Goal: Task Accomplishment & Management: Complete application form

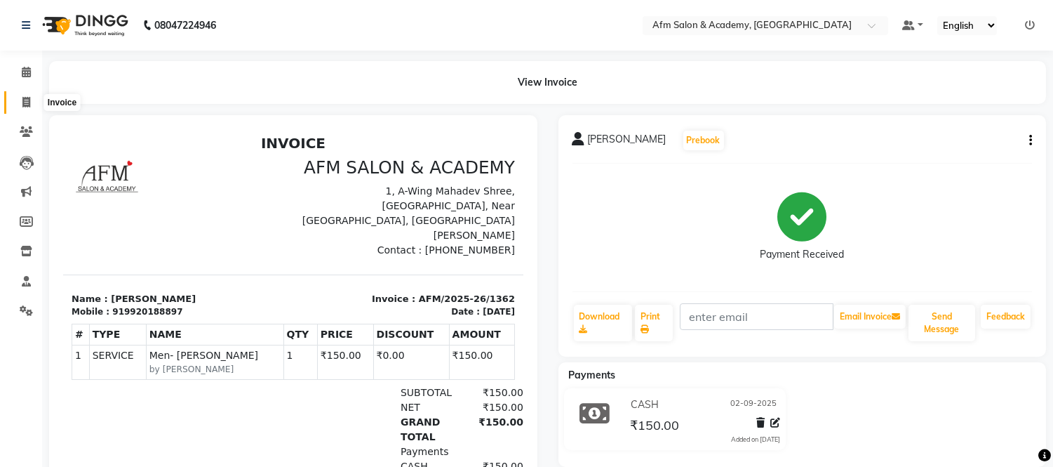
click at [23, 107] on icon at bounding box center [26, 102] width 8 height 11
select select "service"
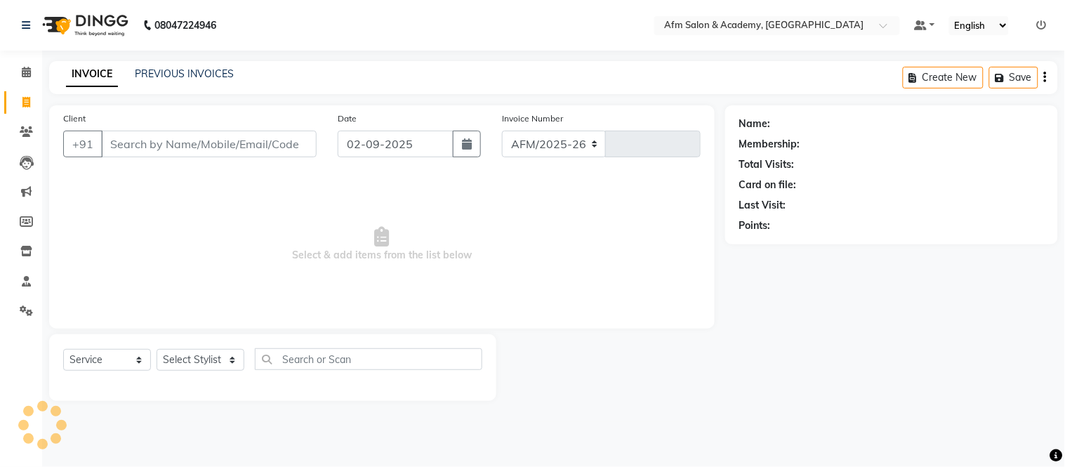
select select "3437"
type input "1363"
click at [23, 130] on icon at bounding box center [26, 131] width 13 height 11
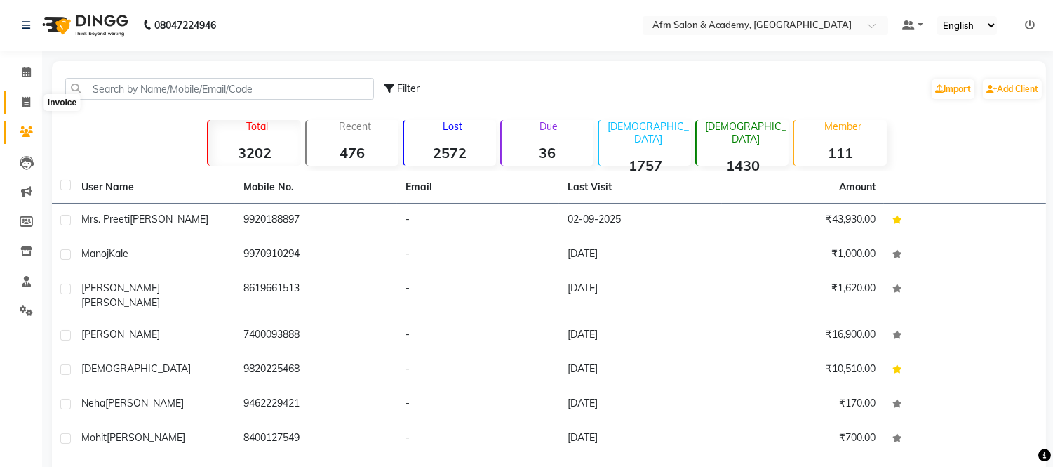
click at [22, 102] on icon at bounding box center [26, 102] width 8 height 11
select select "service"
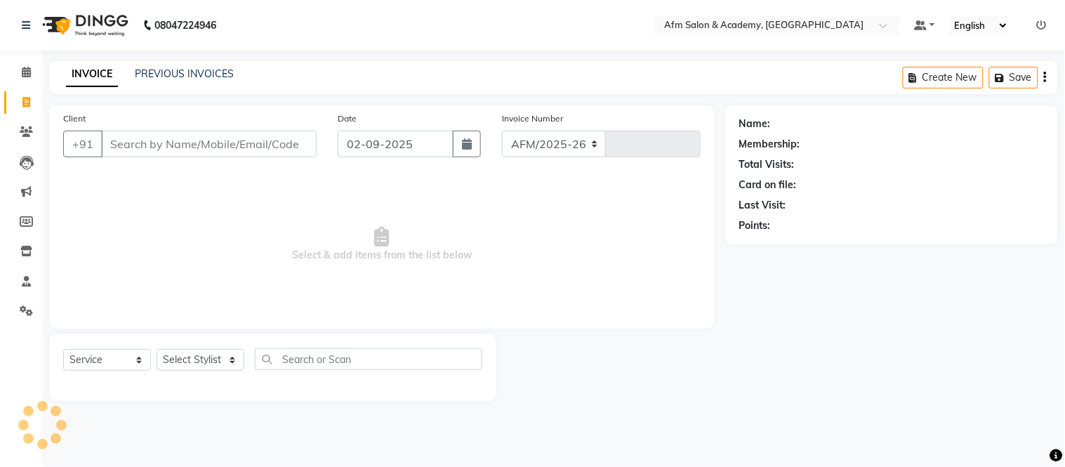
select select "3437"
type input "1363"
click at [125, 141] on input "Client" at bounding box center [208, 144] width 215 height 27
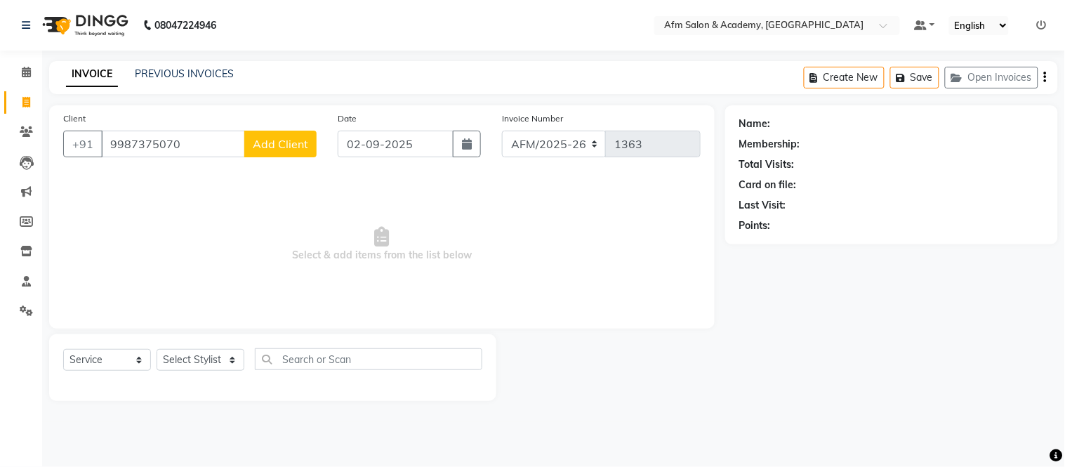
type input "9987375070"
click at [284, 131] on button "Add Client" at bounding box center [280, 144] width 72 height 27
select select "22"
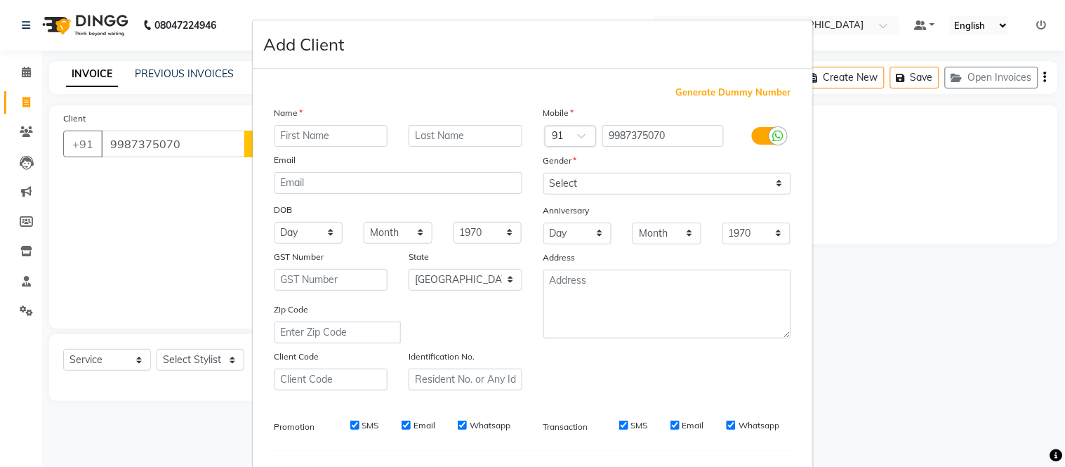
click at [324, 141] on input "text" at bounding box center [331, 136] width 114 height 22
type input "[PERSON_NAME] {Pinky}"
click at [774, 177] on select "Select [DEMOGRAPHIC_DATA] [DEMOGRAPHIC_DATA] Other Prefer Not To Say" at bounding box center [667, 184] width 248 height 22
select select "[DEMOGRAPHIC_DATA]"
click at [543, 173] on select "Select [DEMOGRAPHIC_DATA] [DEMOGRAPHIC_DATA] Other Prefer Not To Say" at bounding box center [667, 184] width 248 height 22
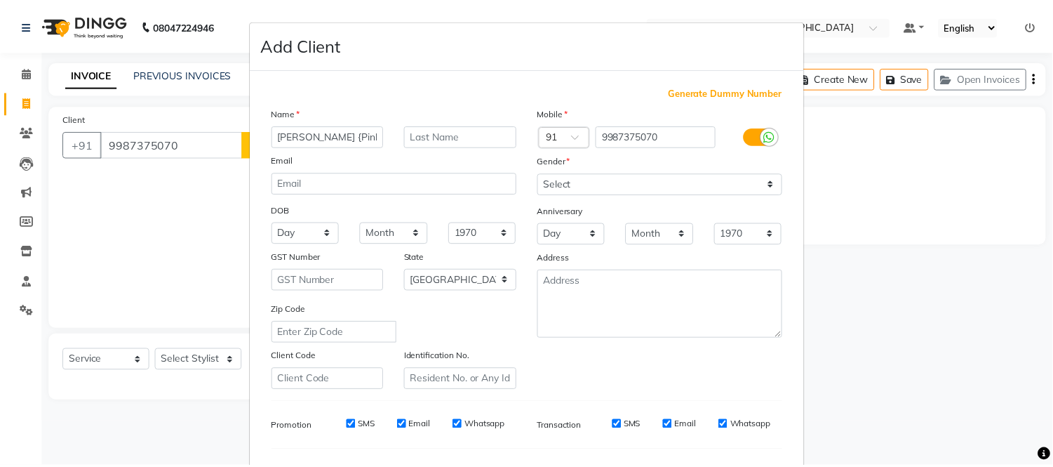
scroll to position [181, 0]
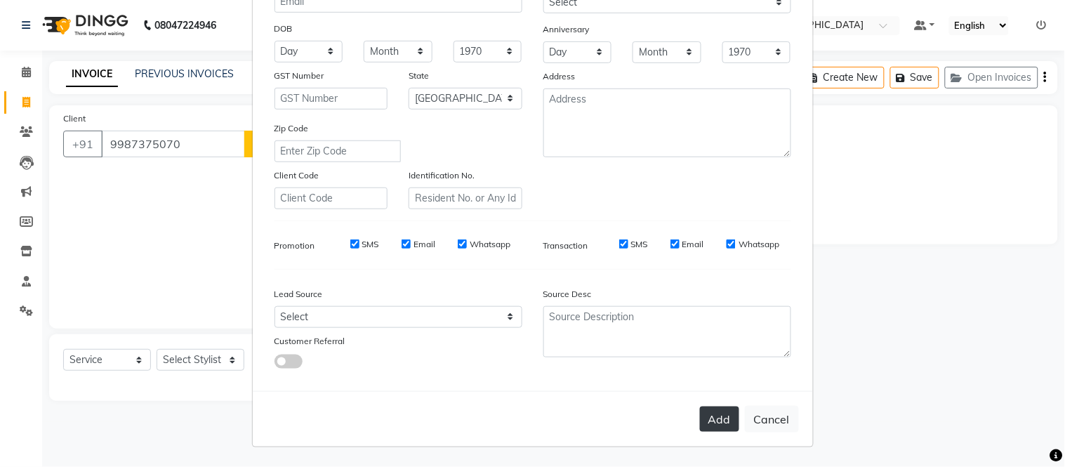
click at [714, 422] on button "Add" at bounding box center [719, 418] width 39 height 25
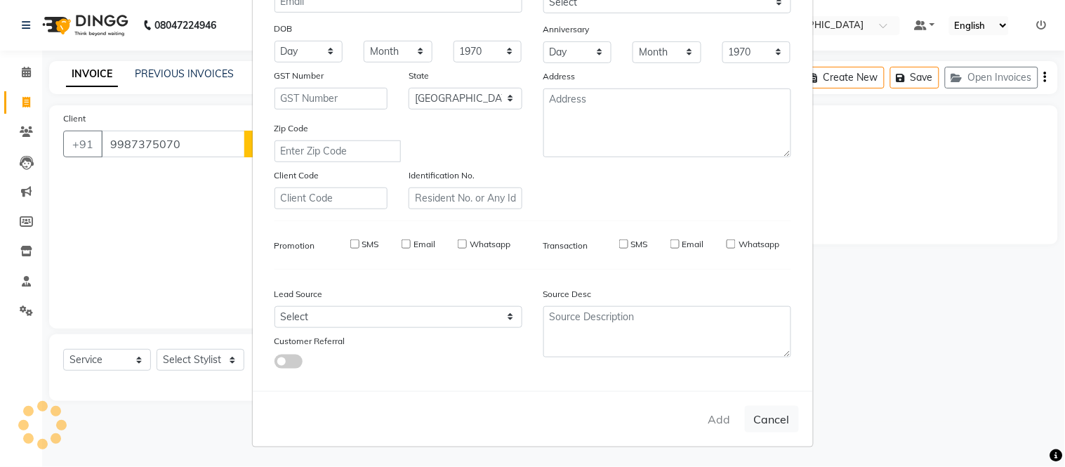
select select
select select "null"
select select
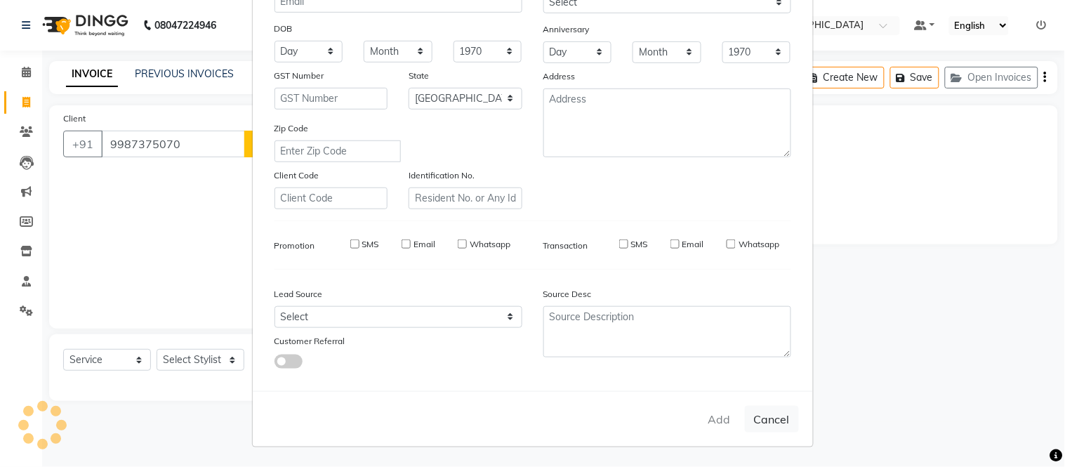
select select
checkbox input "false"
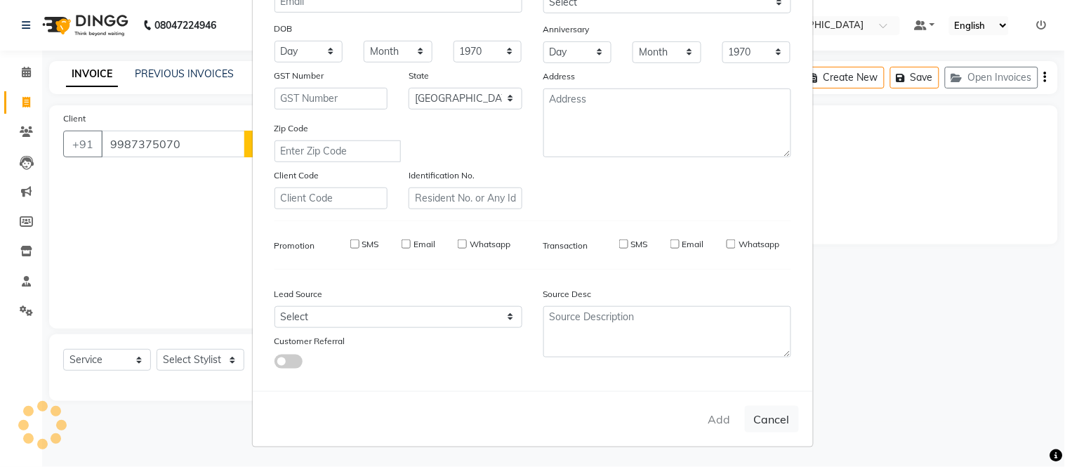
checkbox input "false"
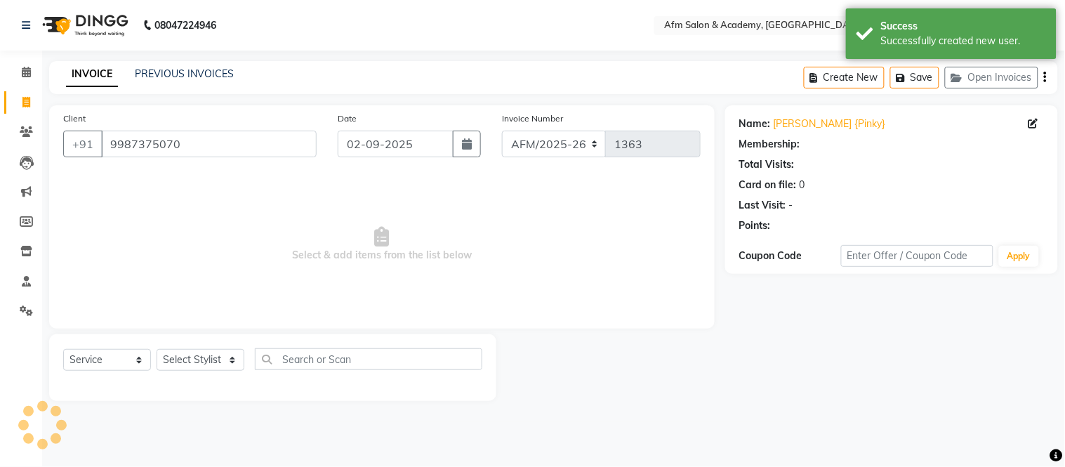
select select "1: Object"
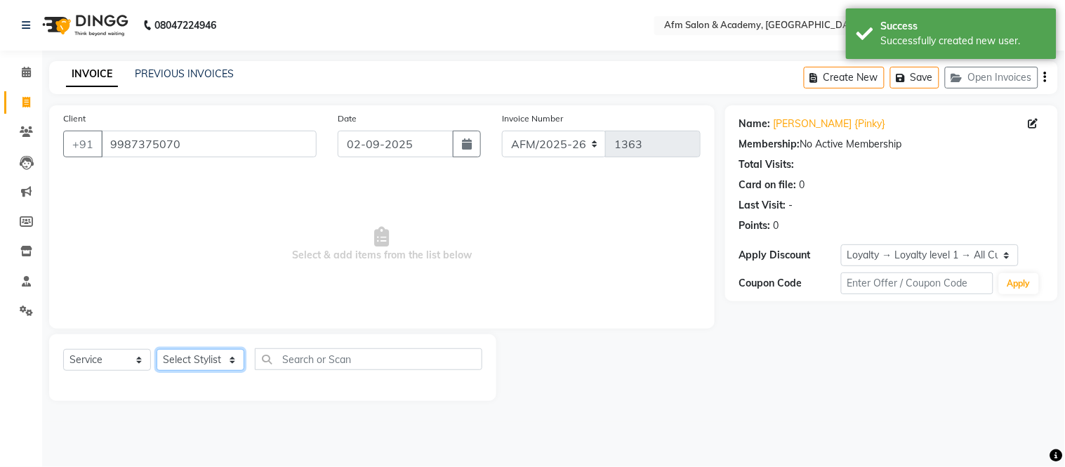
click at [232, 354] on select "Select Stylist AFM [PERSON_NAME] [PERSON_NAME] [PERSON_NAME] Front Desk [PERSON…" at bounding box center [201, 360] width 88 height 22
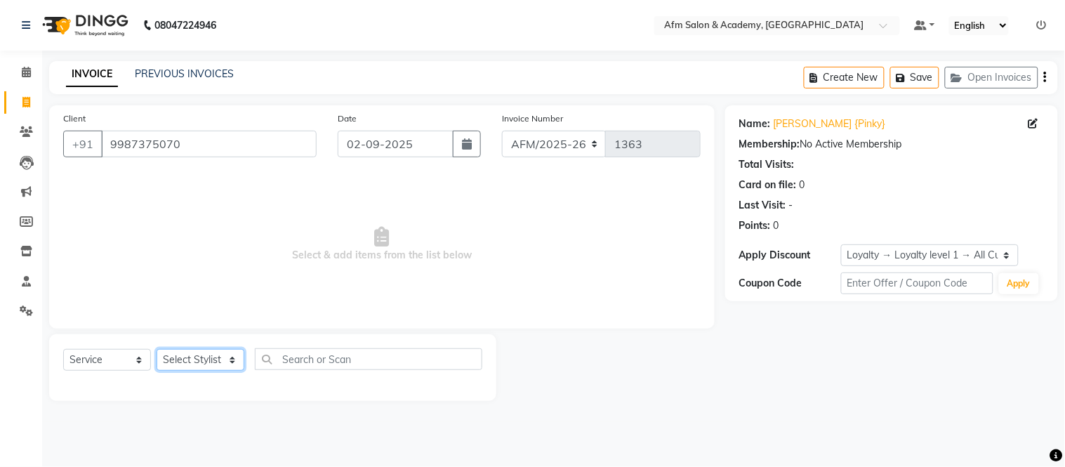
select select "45538"
click at [157, 349] on select "Select Stylist AFM [PERSON_NAME] [PERSON_NAME] [PERSON_NAME] Front Desk [PERSON…" at bounding box center [201, 360] width 88 height 22
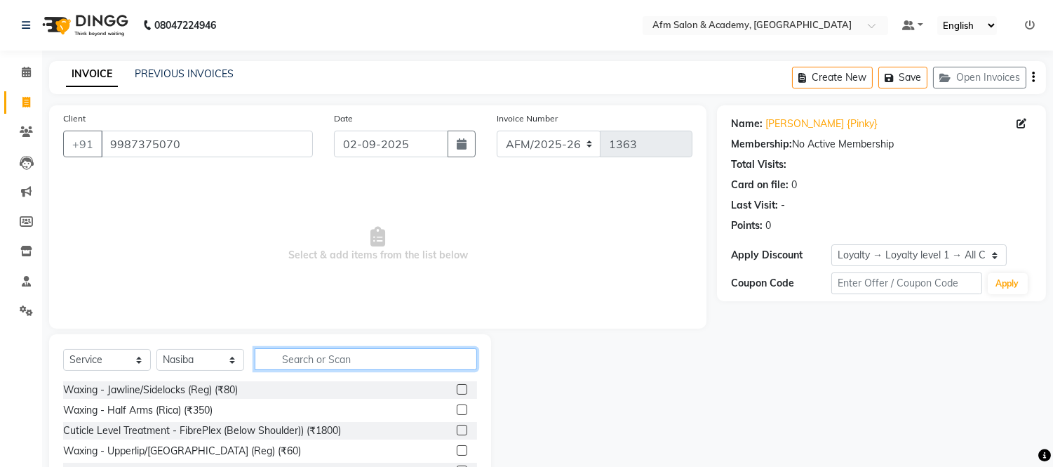
click at [338, 363] on input "text" at bounding box center [366, 359] width 222 height 22
type input "w"
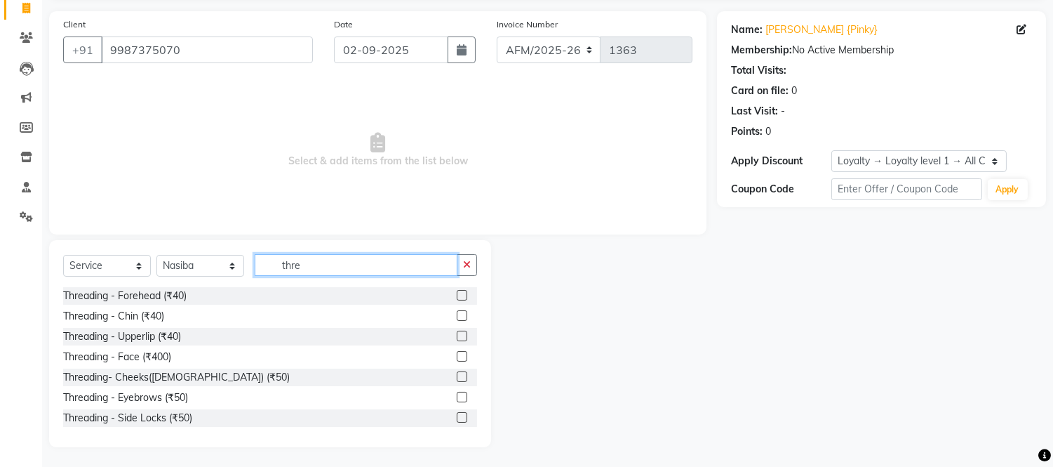
scroll to position [95, 0]
type input "thre"
click at [457, 398] on label at bounding box center [462, 396] width 11 height 11
click at [457, 398] on input "checkbox" at bounding box center [461, 396] width 9 height 9
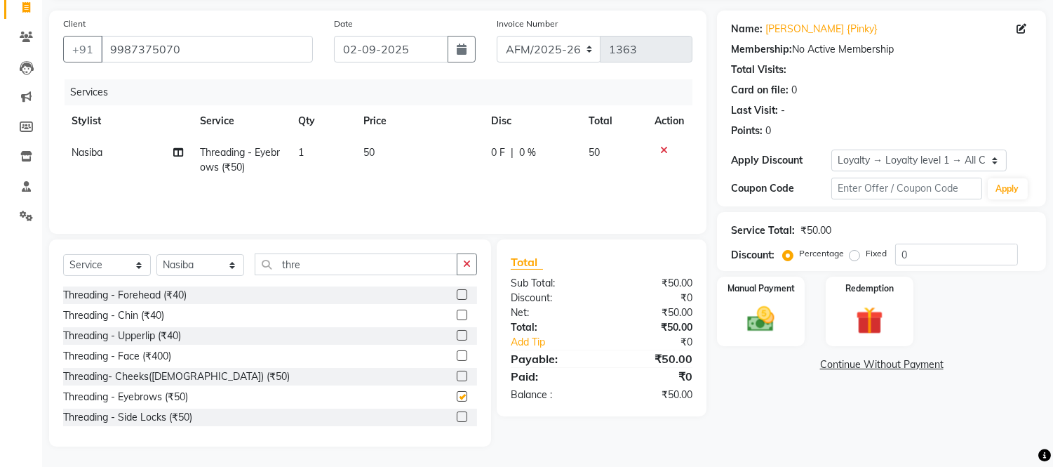
checkbox input "false"
click at [330, 267] on input "thre" at bounding box center [356, 264] width 203 height 22
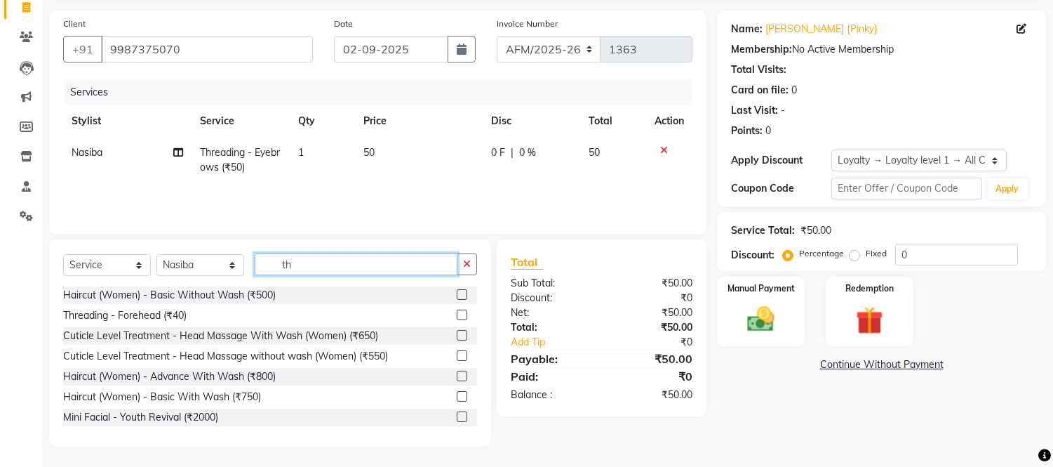
type input "t"
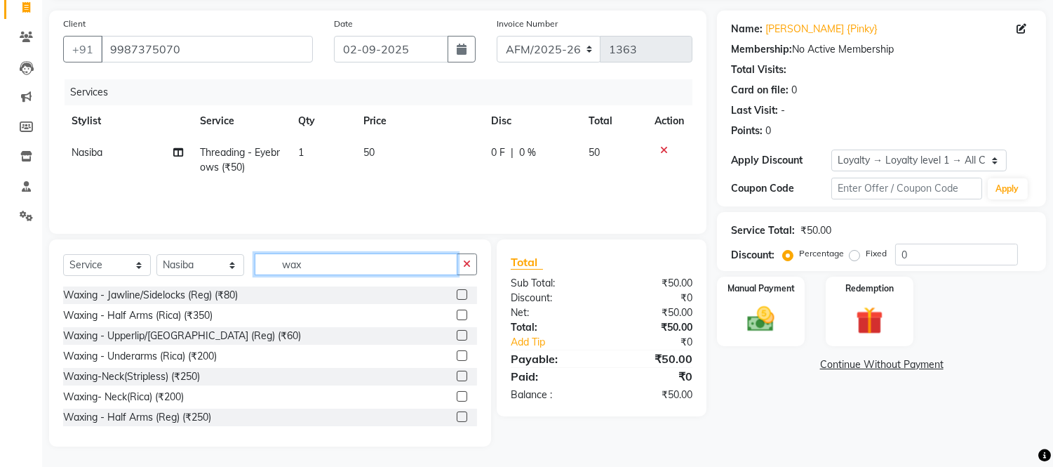
type input "wax"
click at [457, 333] on label at bounding box center [462, 335] width 11 height 11
click at [457, 333] on input "checkbox" at bounding box center [461, 335] width 9 height 9
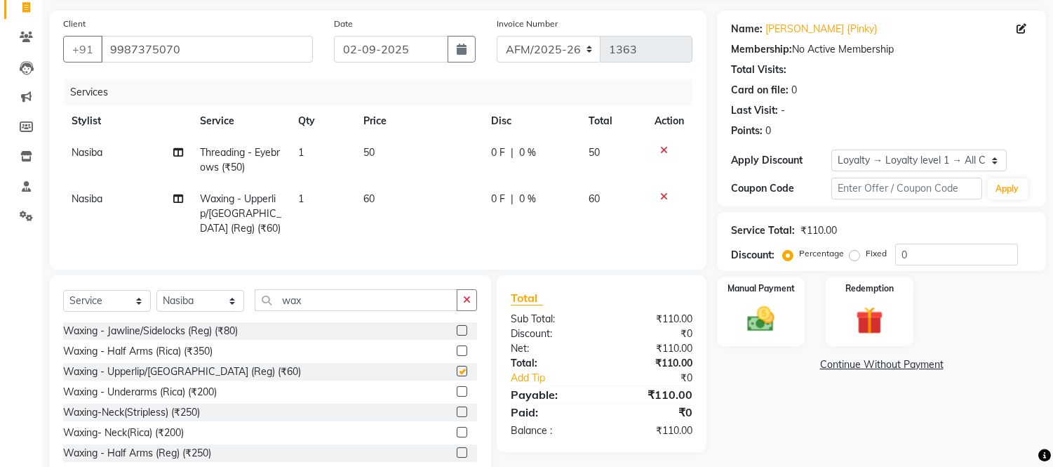
checkbox input "false"
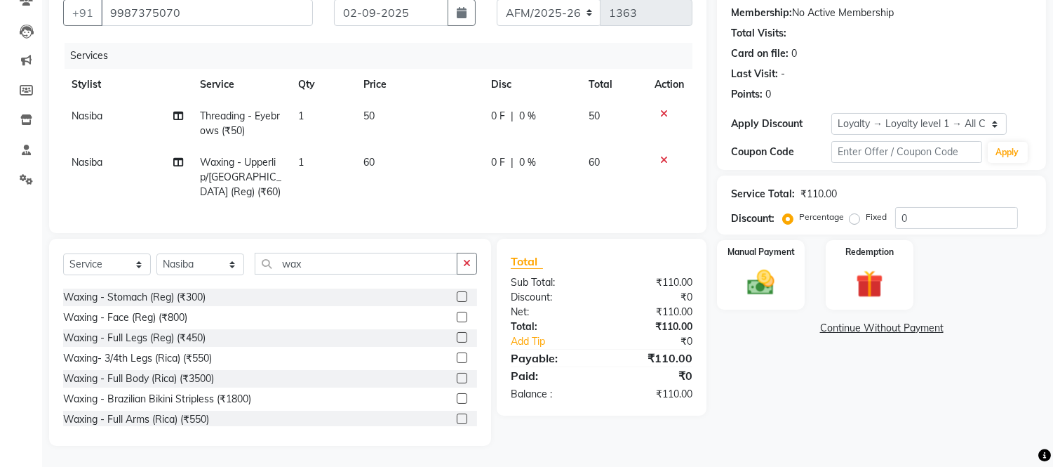
scroll to position [632, 0]
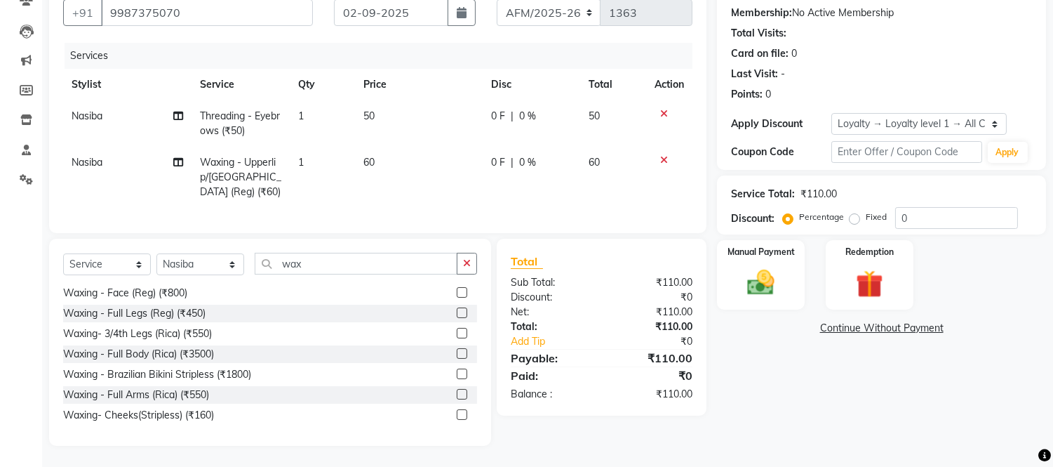
click at [457, 389] on label at bounding box center [462, 394] width 11 height 11
click at [457, 390] on input "checkbox" at bounding box center [461, 394] width 9 height 9
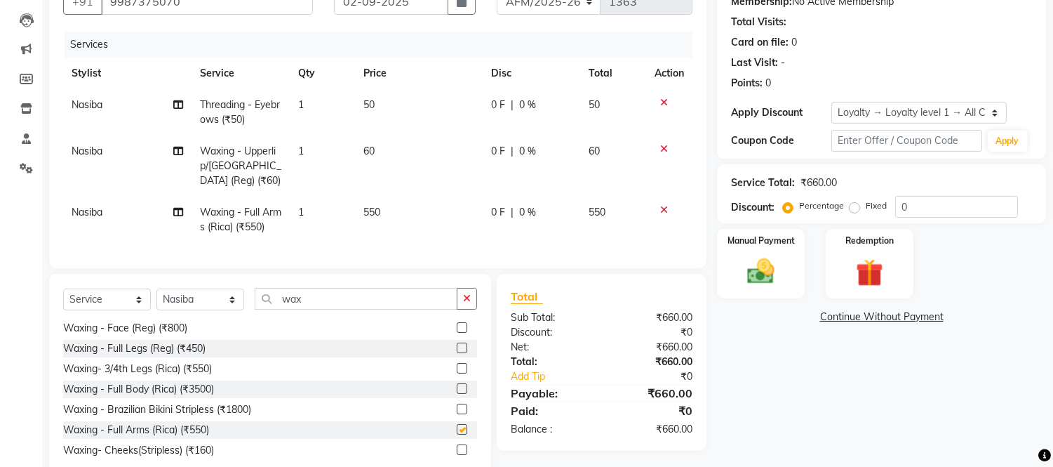
checkbox input "false"
click at [457, 353] on label at bounding box center [462, 347] width 11 height 11
click at [457, 353] on input "checkbox" at bounding box center [461, 348] width 9 height 9
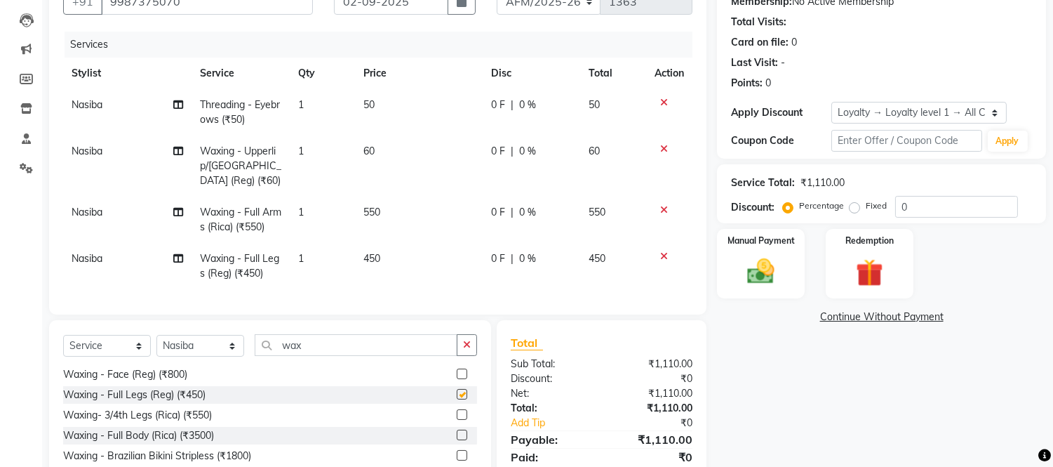
checkbox input "false"
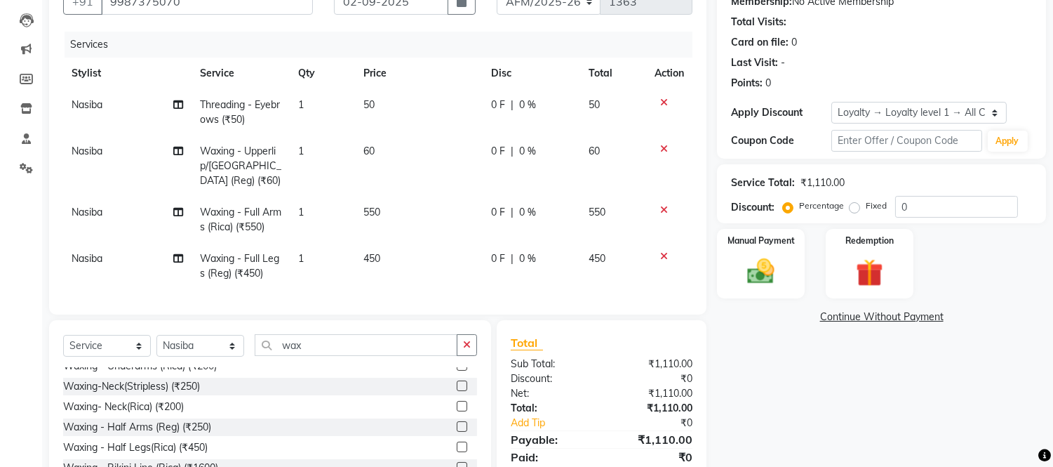
scroll to position [39, 0]
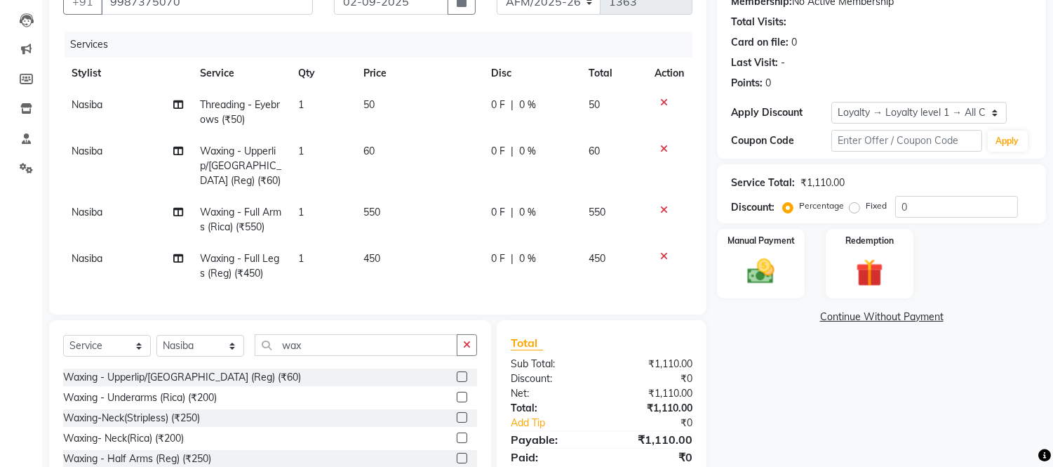
click at [457, 402] on label at bounding box center [462, 397] width 11 height 11
click at [457, 402] on input "checkbox" at bounding box center [461, 397] width 9 height 9
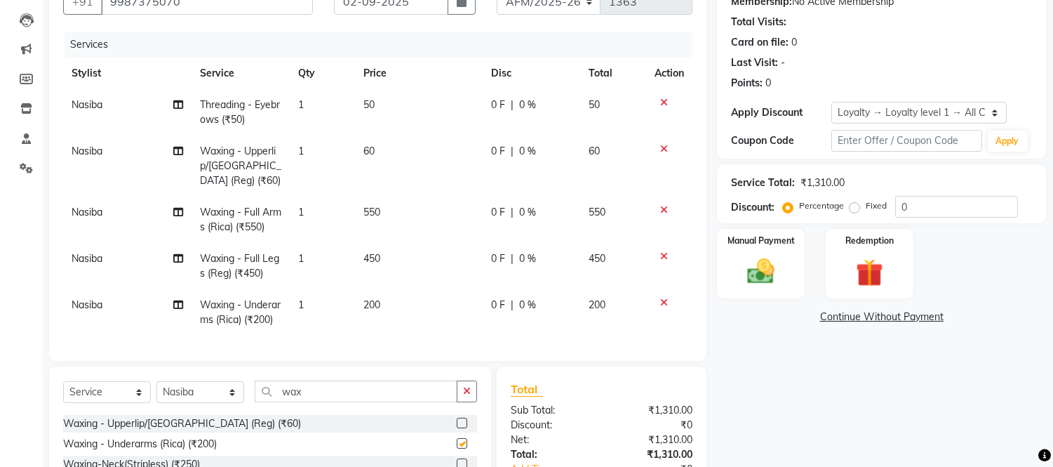
checkbox input "false"
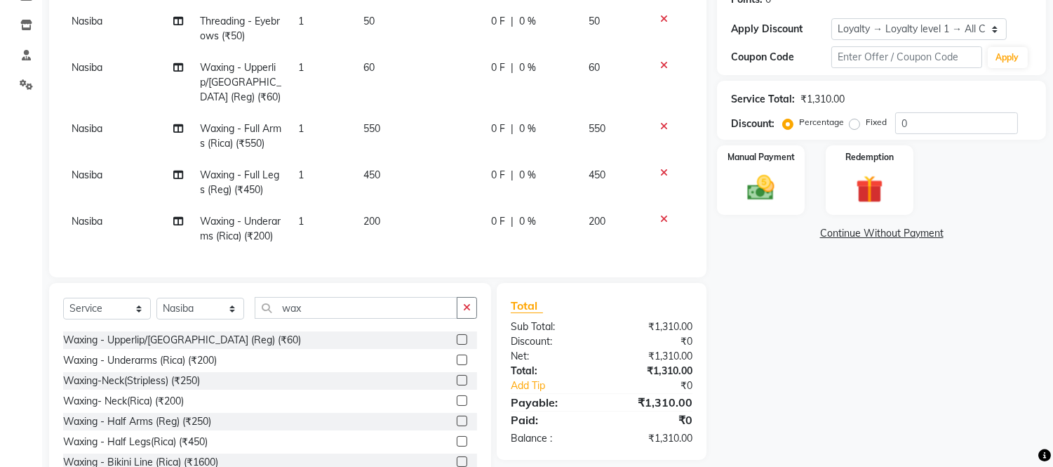
scroll to position [281, 0]
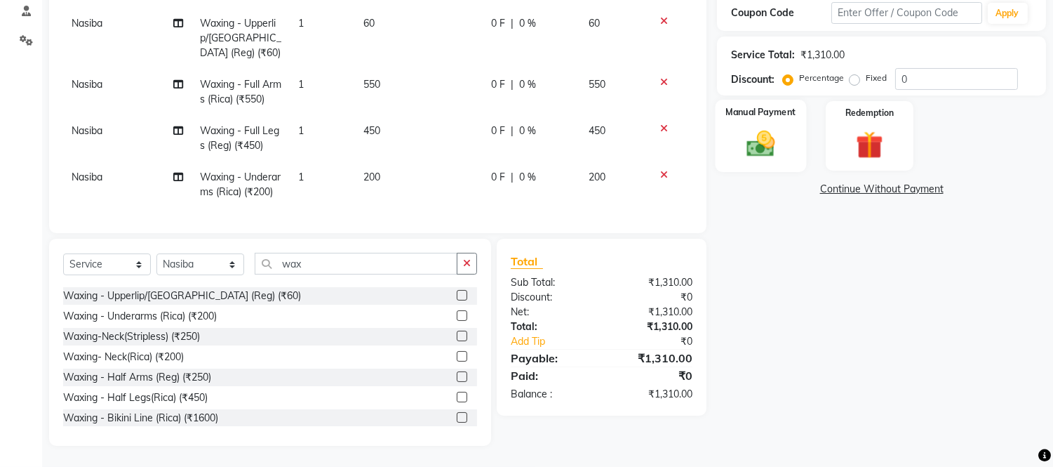
click at [751, 132] on img at bounding box center [761, 144] width 46 height 33
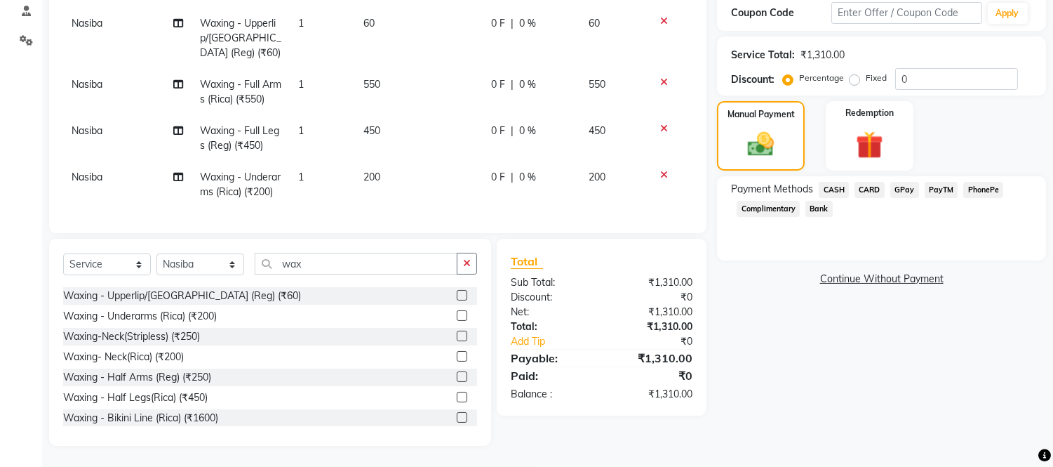
click at [838, 182] on span "CASH" at bounding box center [834, 190] width 30 height 16
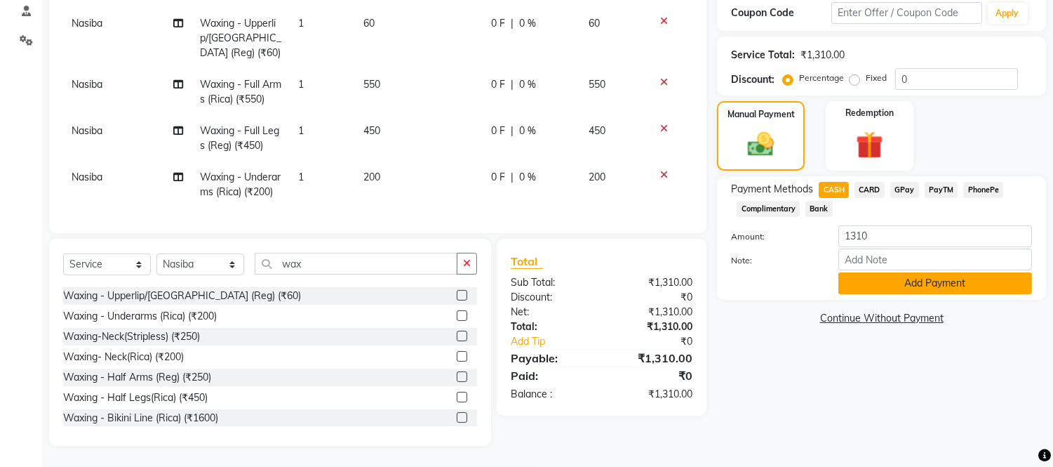
click at [904, 275] on button "Add Payment" at bounding box center [936, 283] width 194 height 22
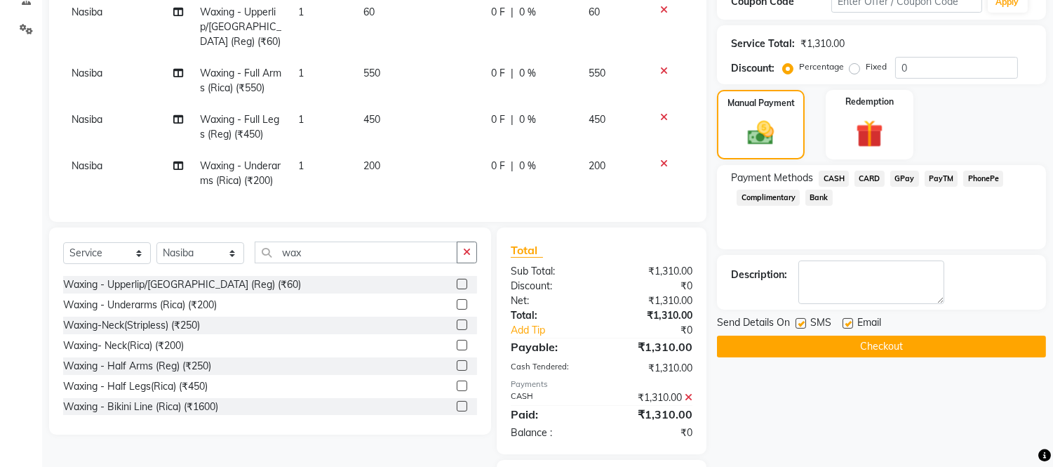
click at [913, 333] on div "Send Details On SMS Email Checkout" at bounding box center [881, 336] width 329 height 42
click at [913, 340] on button "Checkout" at bounding box center [881, 346] width 329 height 22
